Goal: Browse casually: Explore the website without a specific task or goal

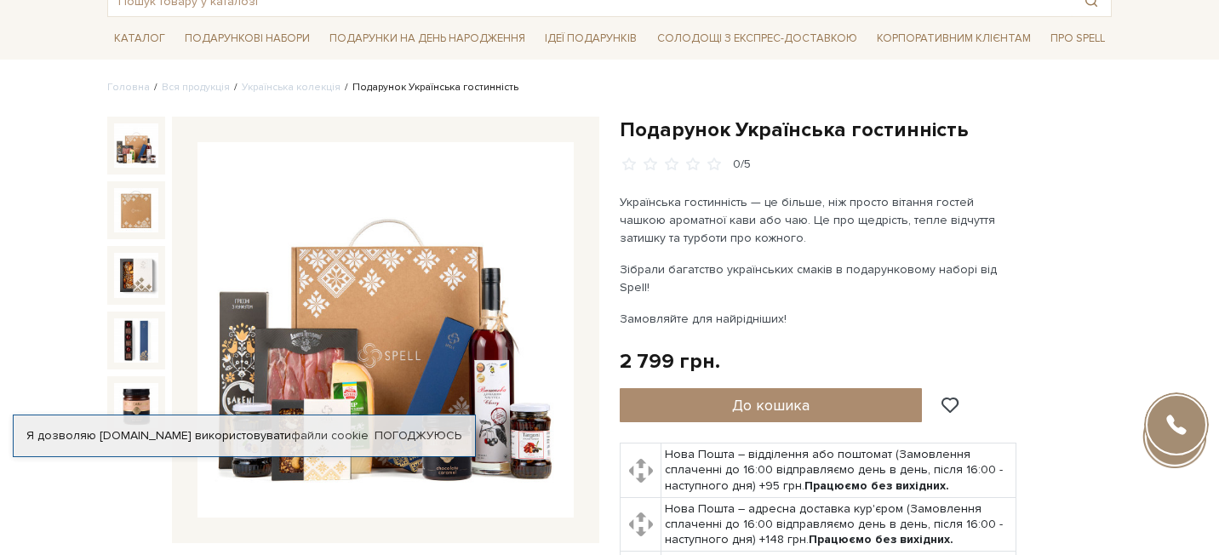
scroll to position [203, 0]
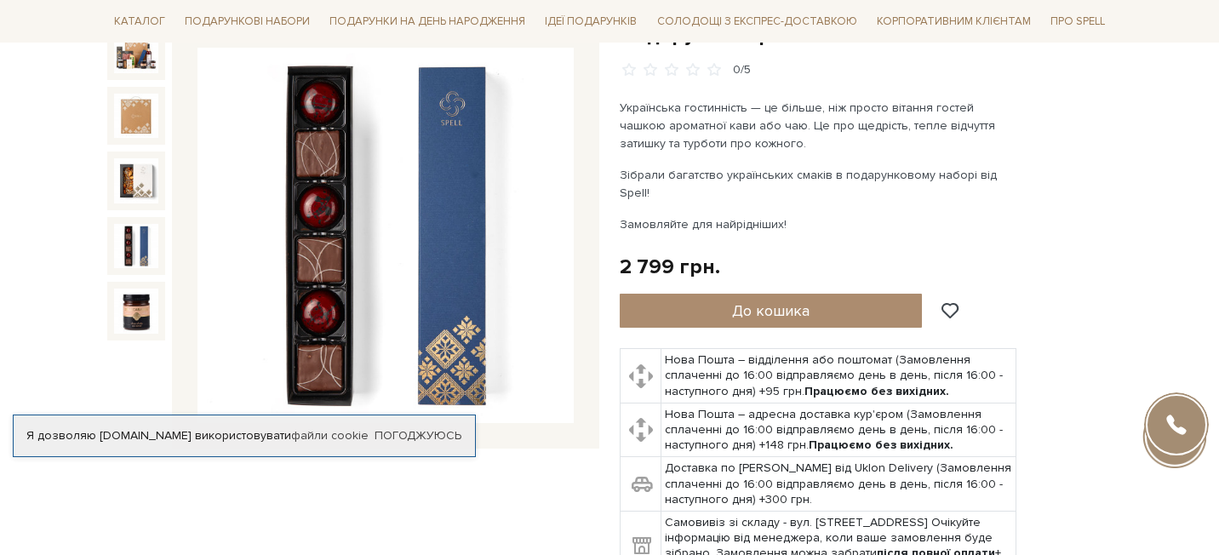
click at [143, 249] on img at bounding box center [136, 246] width 44 height 44
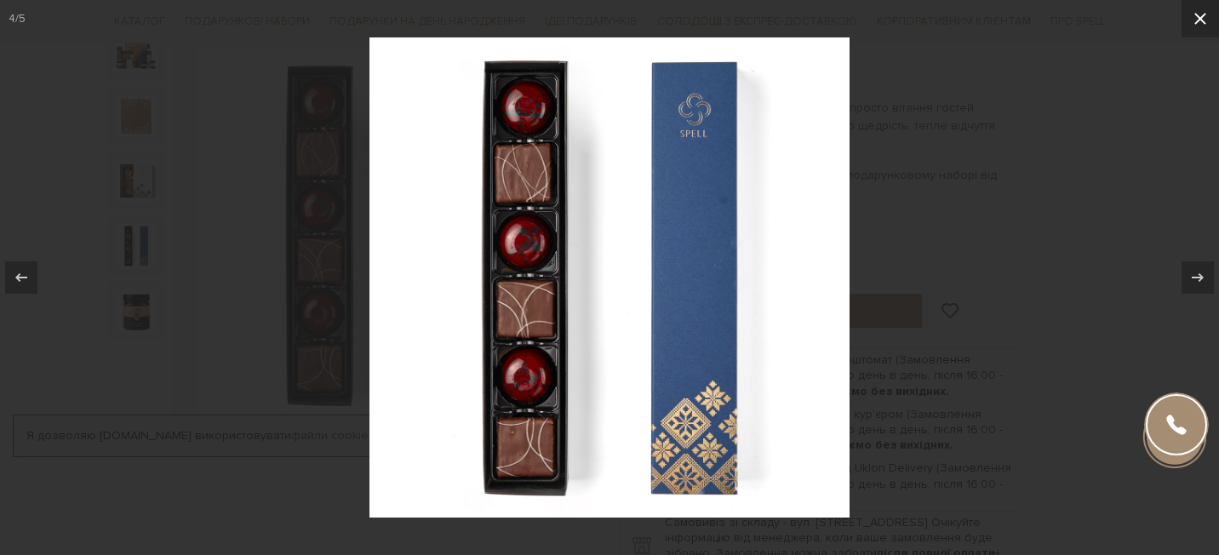
click at [1206, 22] on icon at bounding box center [1200, 19] width 20 height 20
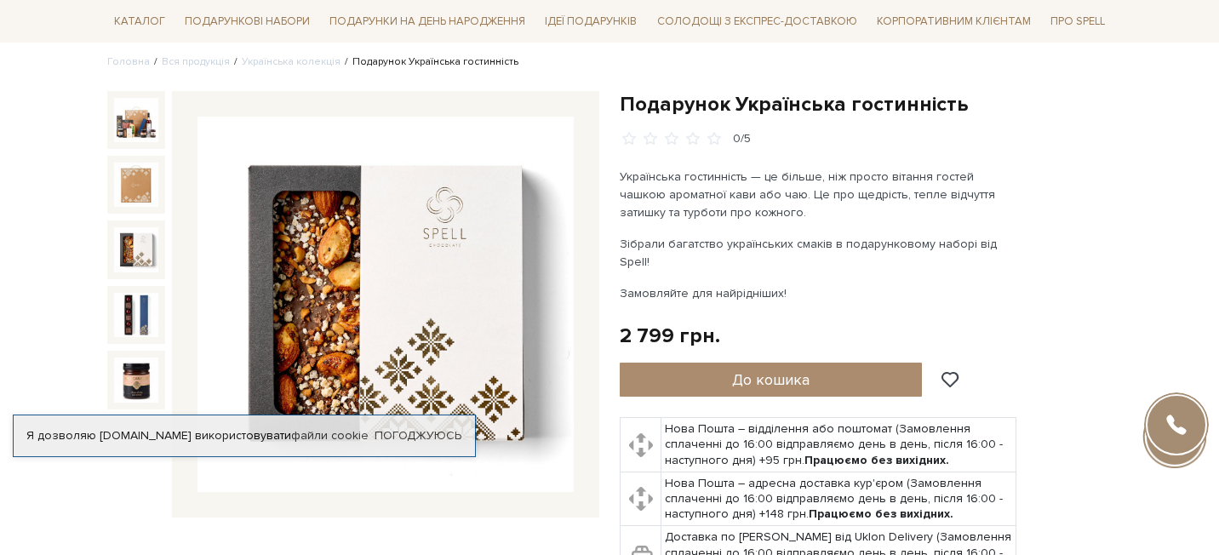
scroll to position [130, 0]
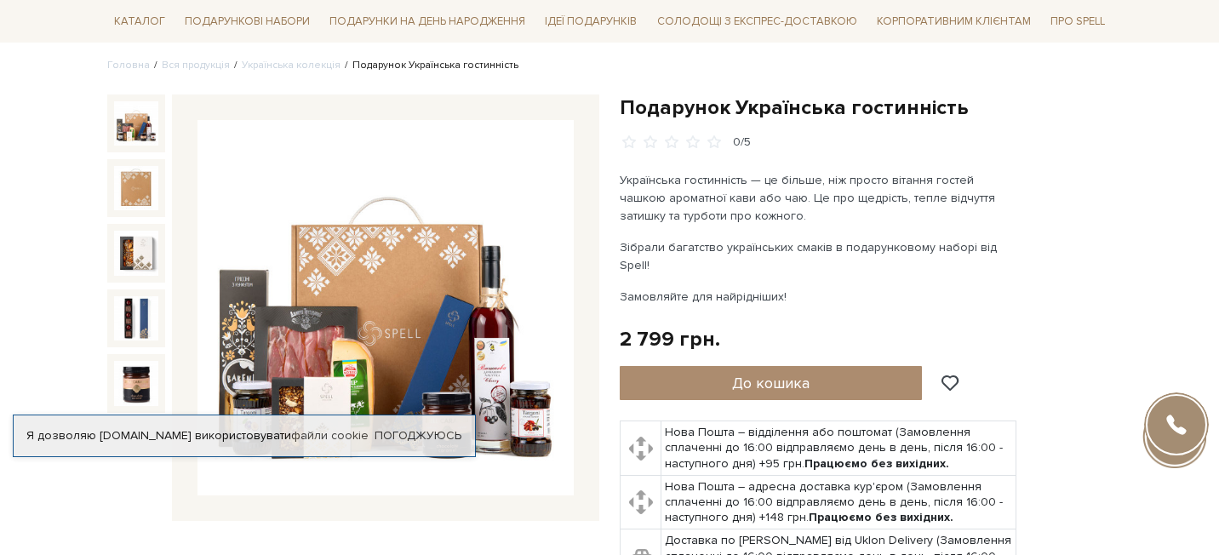
click at [142, 120] on img at bounding box center [136, 123] width 44 height 44
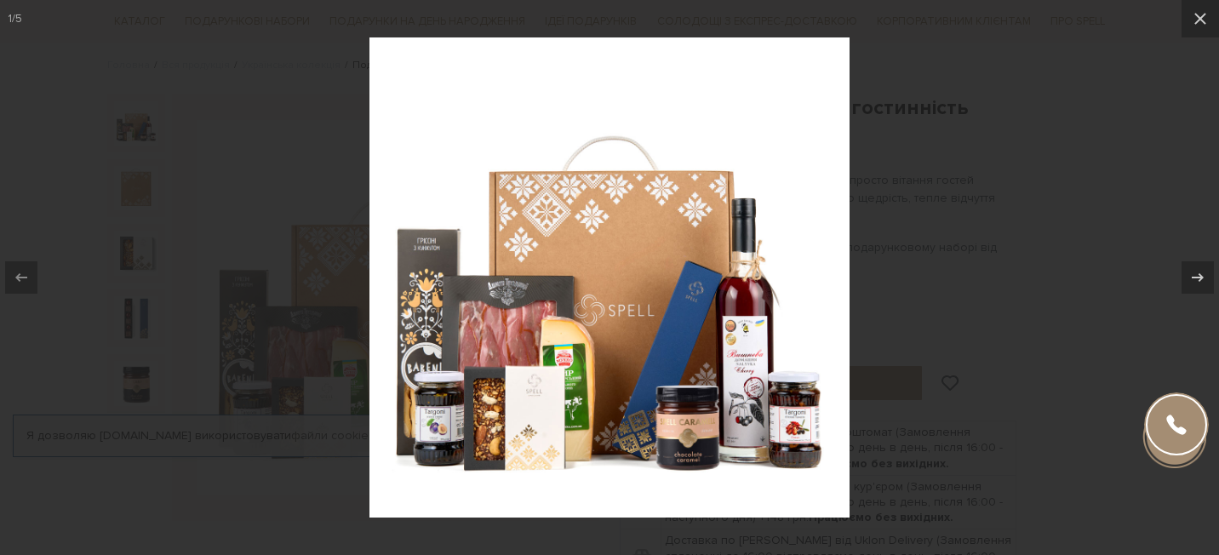
click at [952, 282] on div at bounding box center [609, 277] width 1219 height 555
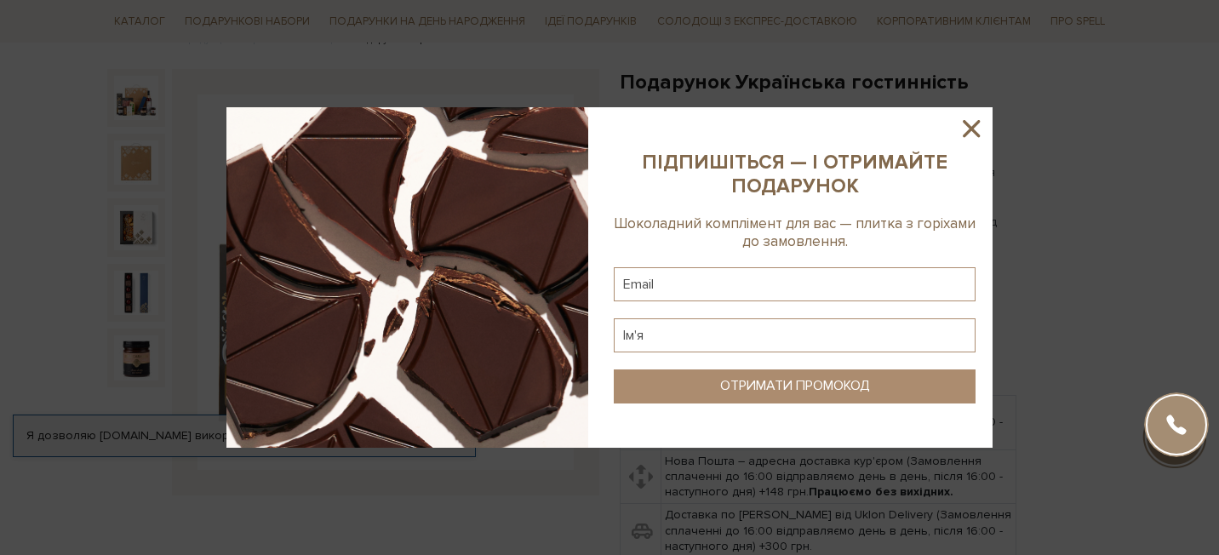
scroll to position [166, 0]
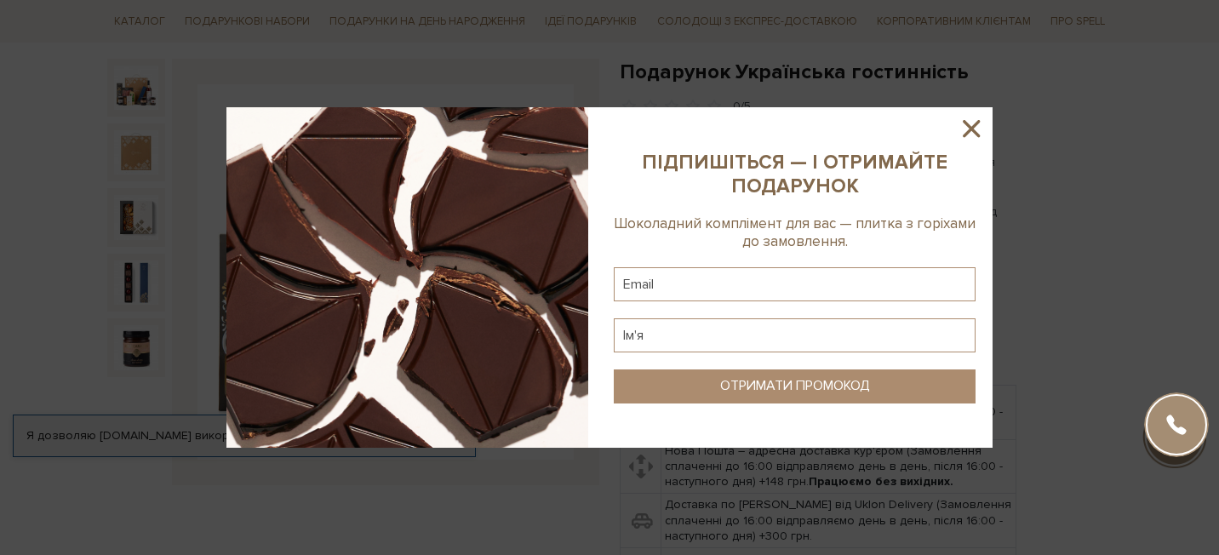
click at [971, 129] on icon at bounding box center [971, 128] width 17 height 17
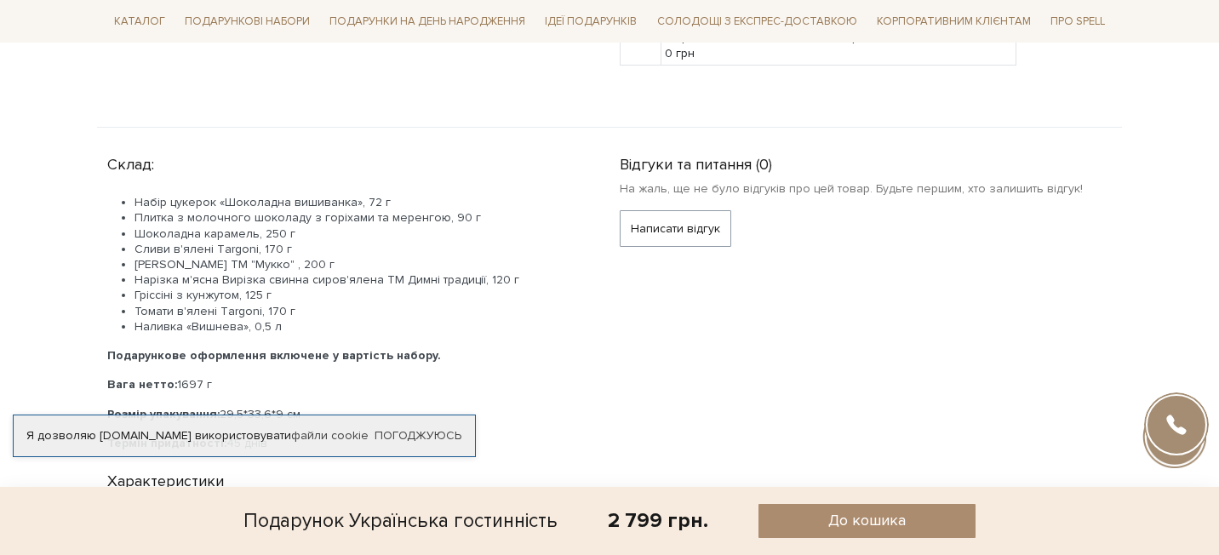
scroll to position [670, 0]
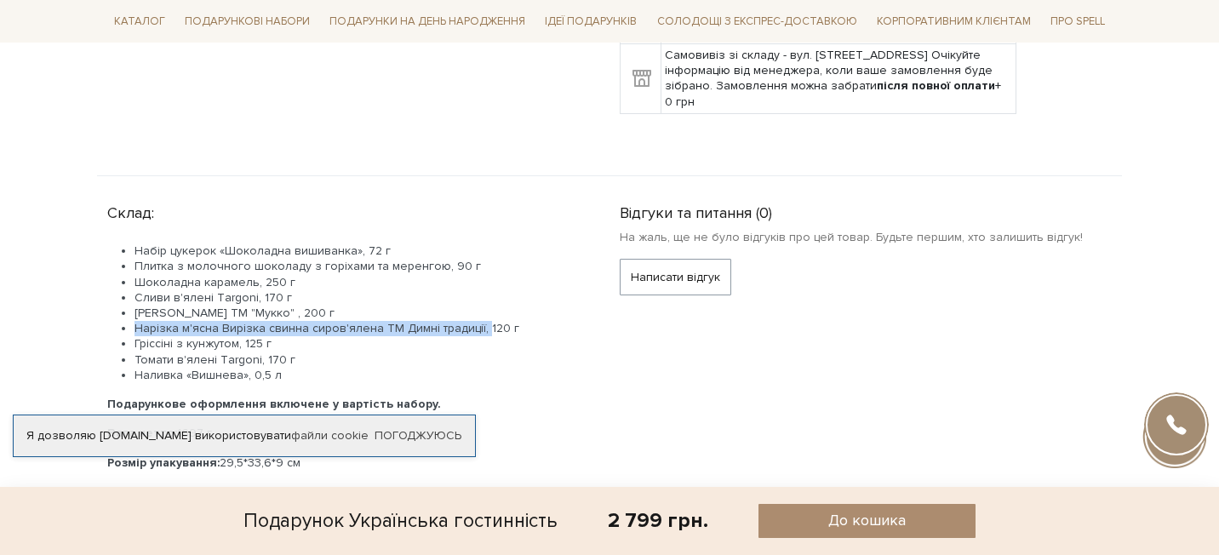
drag, startPoint x: 135, startPoint y: 308, endPoint x: 481, endPoint y: 316, distance: 345.8
click at [481, 321] on li "Нарізка м'ясна Вирізка свинна сиров'ялена ТМ Димні традиції, 120 г" at bounding box center [357, 328] width 445 height 15
copy li "Нарізка м'ясна Вирізка свинна сиров'ялена ТМ Димні традиції,"
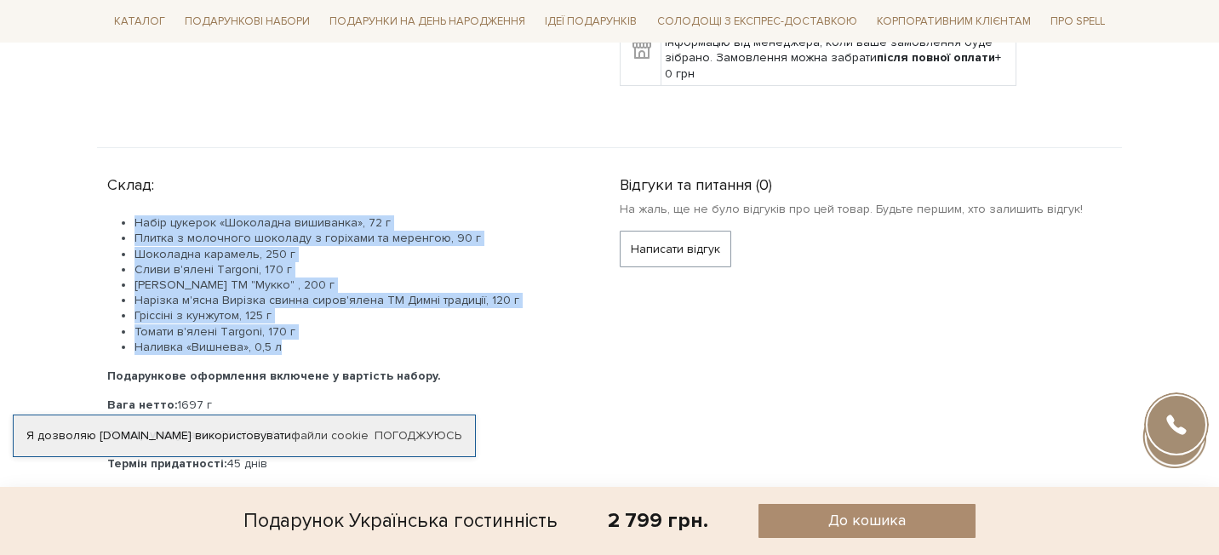
drag, startPoint x: 137, startPoint y: 204, endPoint x: 278, endPoint y: 326, distance: 186.6
click at [279, 326] on ul "Набір цукерок «Шоколадна вишиванка», 72 г Плитка з молочного шоколаду з горіхам…" at bounding box center [343, 285] width 472 height 140
copy ul "Набір цукерок «Шоколадна вишиванка», 72 г Плитка з молочного шоколаду з горіхам…"
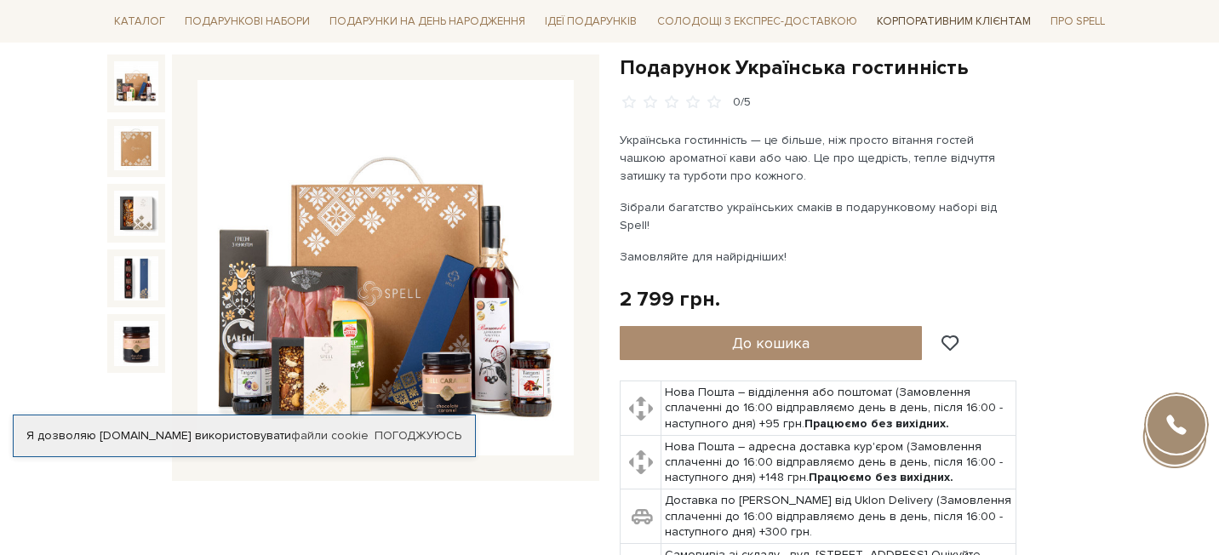
scroll to position [159, 0]
